Goal: Information Seeking & Learning: Learn about a topic

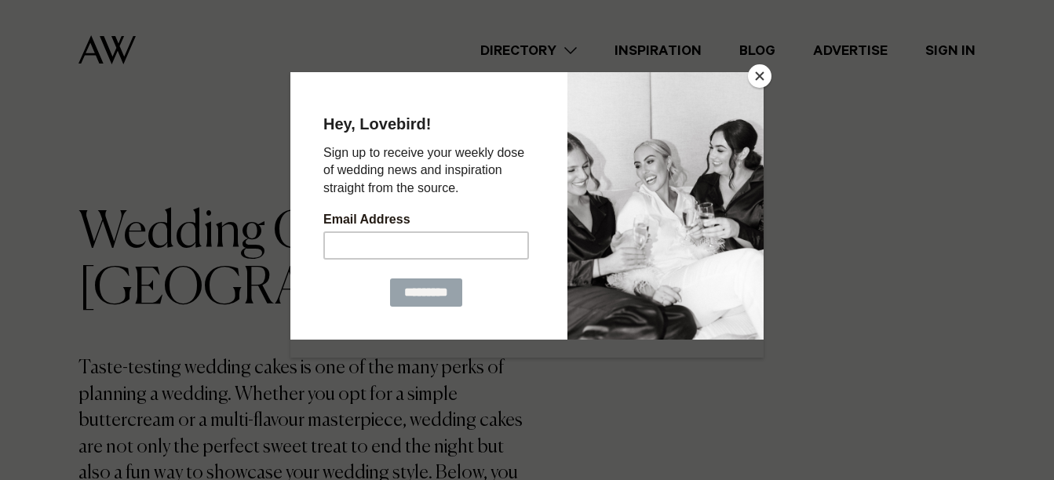
click at [763, 79] on button "Close" at bounding box center [760, 76] width 24 height 24
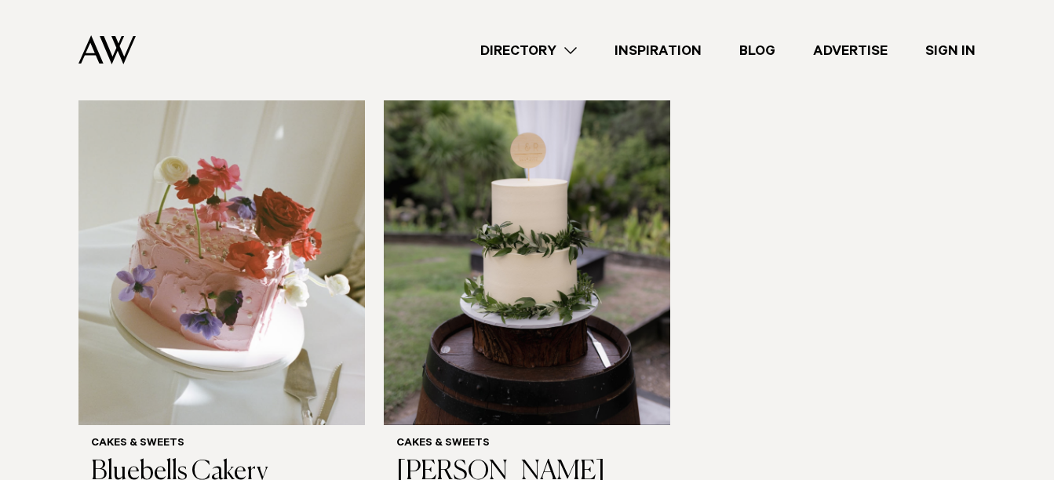
scroll to position [1178, 0]
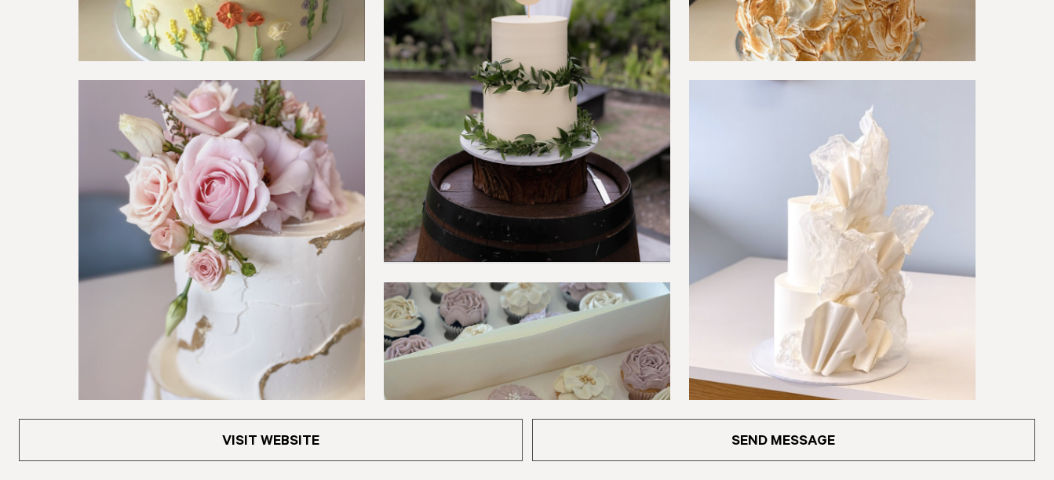
scroll to position [236, 0]
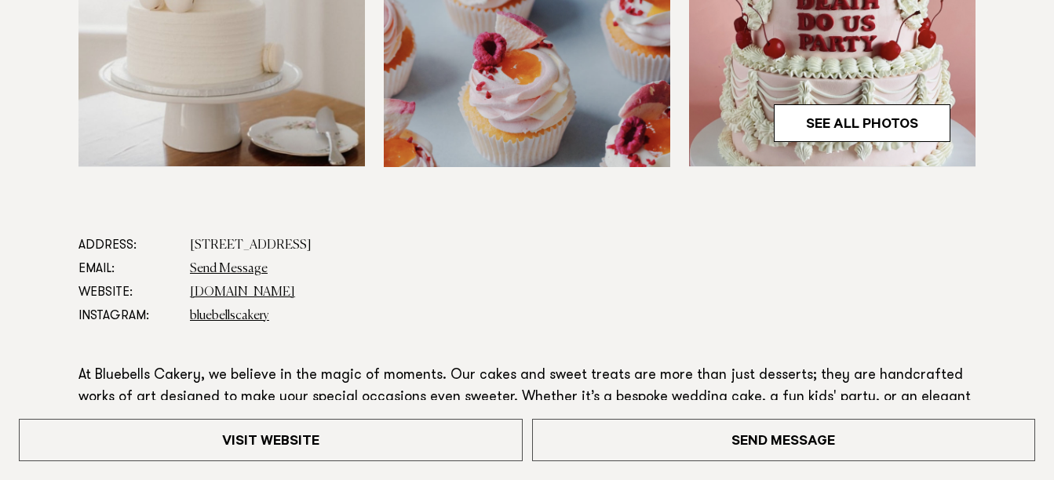
scroll to position [707, 0]
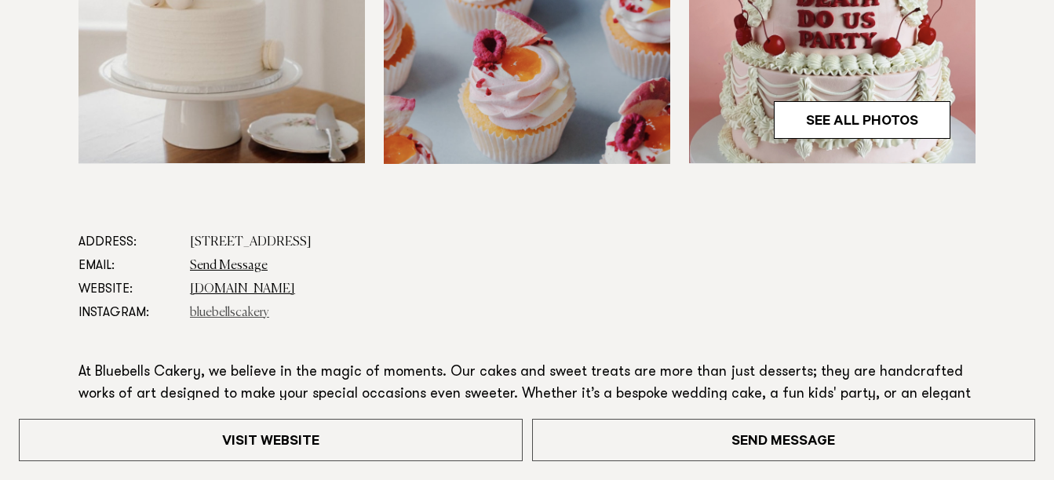
click at [247, 316] on link "bluebellscakery" at bounding box center [229, 313] width 79 height 13
